Goal: Obtain resource: Obtain resource

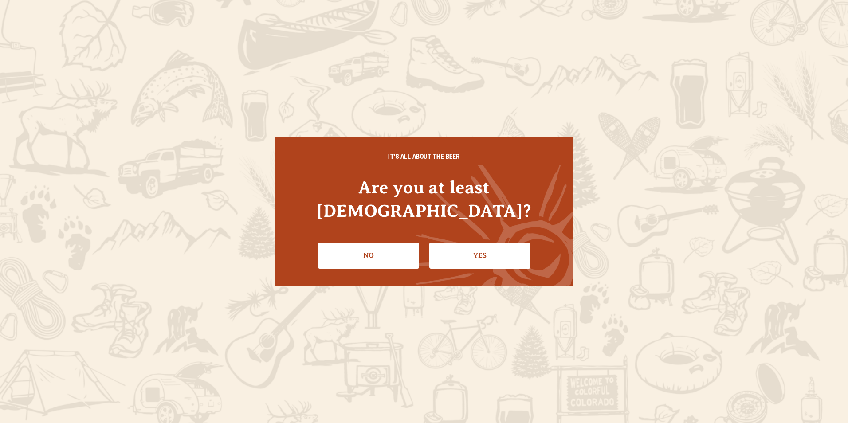
click at [507, 251] on link "Yes" at bounding box center [479, 256] width 101 height 26
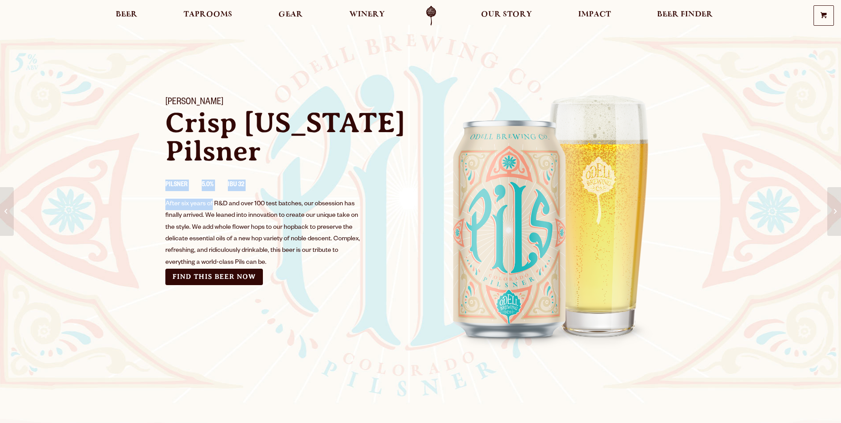
drag, startPoint x: 160, startPoint y: 198, endPoint x: 212, endPoint y: 205, distance: 52.3
click at [212, 205] on div "[PERSON_NAME] Crisp [US_STATE] Pilsner Pilsner 5.0% IBU 32 After six years of R…" at bounding box center [288, 190] width 266 height 209
drag, startPoint x: 212, startPoint y: 205, endPoint x: 258, endPoint y: 227, distance: 50.8
click at [258, 227] on div "After six years of R&D and over 100 test batches, our obsession has finally arr…" at bounding box center [263, 234] width 196 height 70
click at [224, 270] on link "Find this Beer Now" at bounding box center [214, 277] width 98 height 16
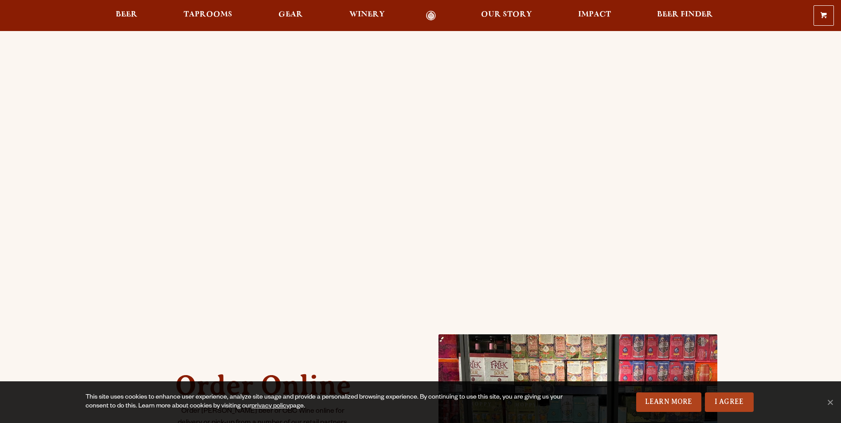
scroll to position [44, 0]
